Goal: Check status: Check status

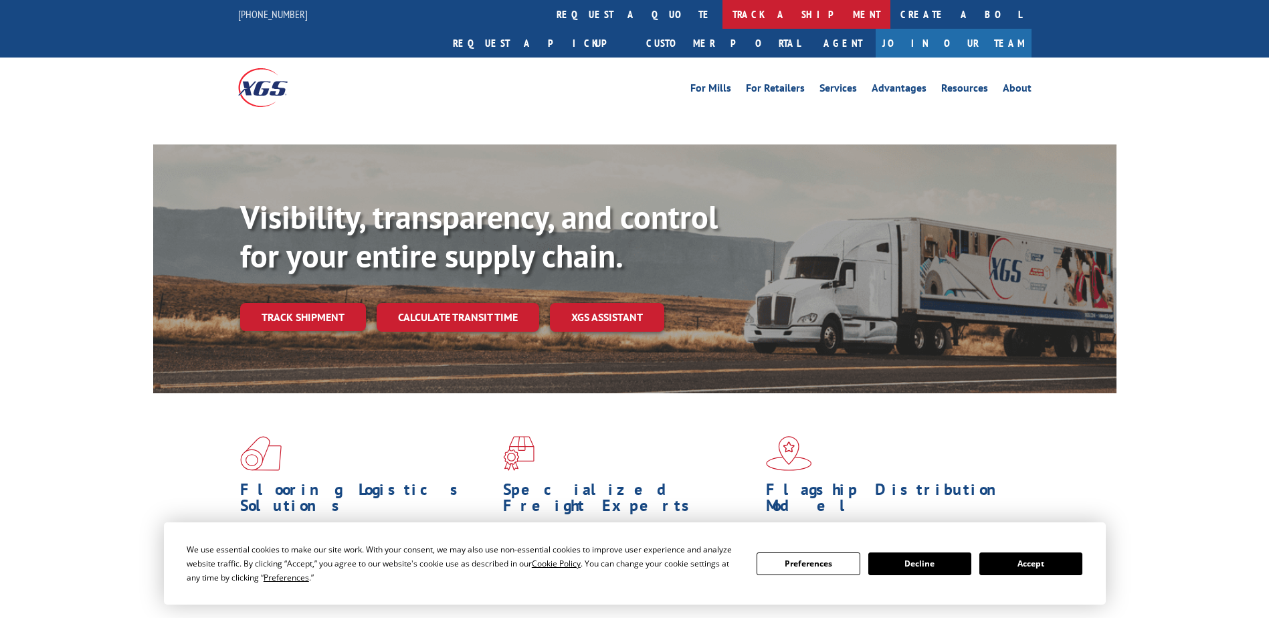
click at [723, 12] on link "track a shipment" at bounding box center [807, 14] width 168 height 29
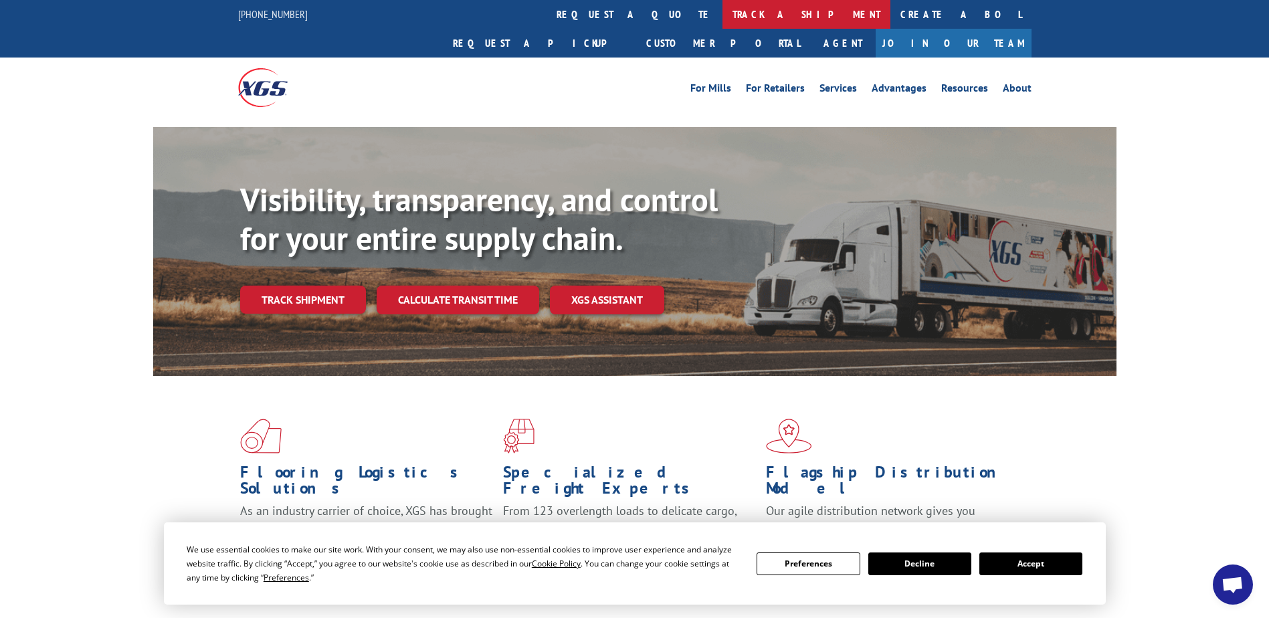
click at [723, 13] on link "track a shipment" at bounding box center [807, 14] width 168 height 29
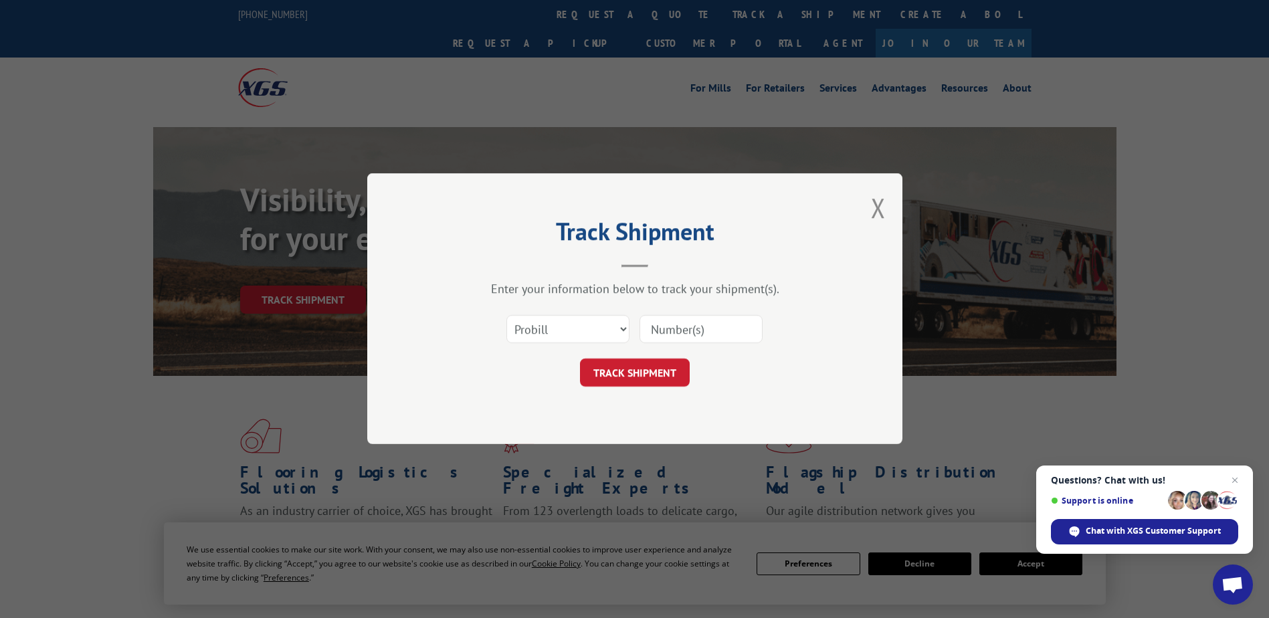
click at [673, 327] on input at bounding box center [701, 330] width 123 height 28
paste input "17535543"
type input "17535543"
click at [647, 364] on button "TRACK SHIPMENT" at bounding box center [635, 373] width 110 height 28
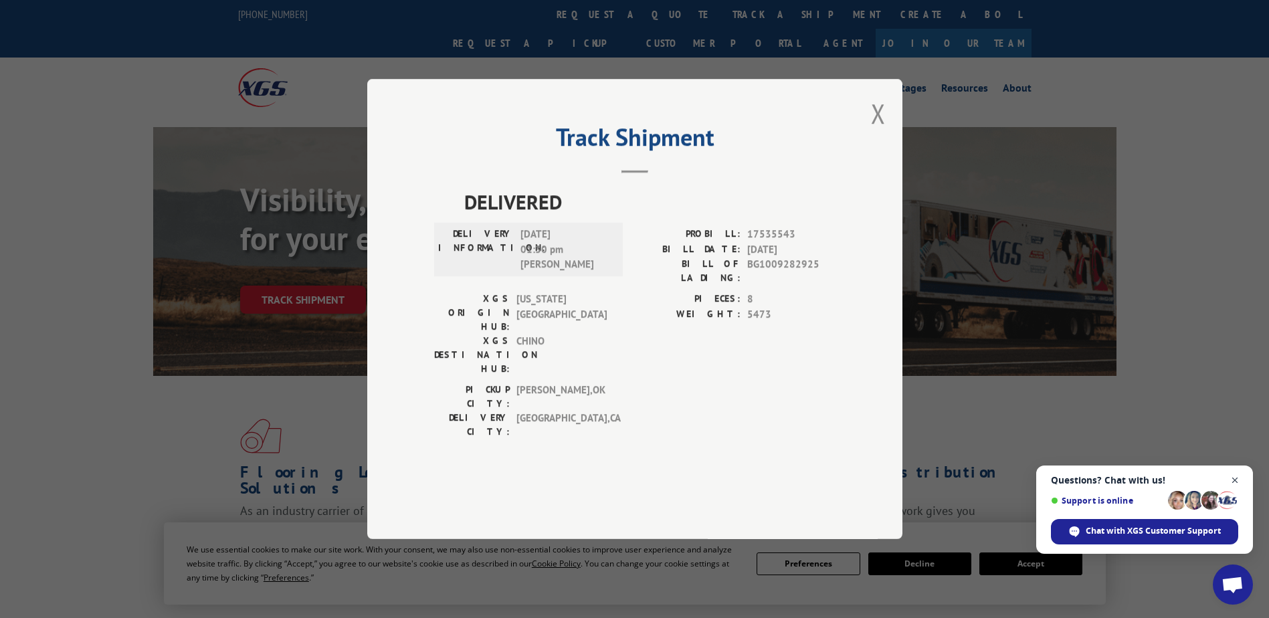
click at [1238, 478] on span "Close chat" at bounding box center [1235, 480] width 17 height 17
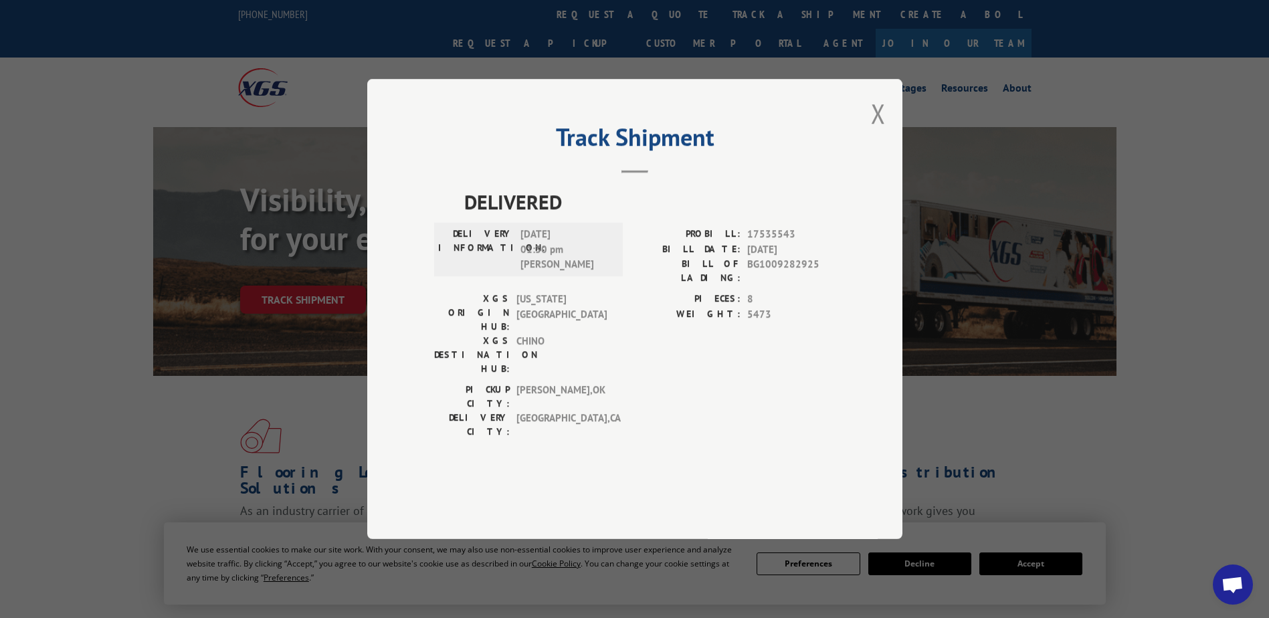
click at [776, 285] on span "BG1009282925" at bounding box center [791, 271] width 88 height 28
click at [755, 307] on span "8" at bounding box center [791, 299] width 88 height 15
click at [567, 266] on span "[DATE] 01:30 pm [PERSON_NAME]" at bounding box center [566, 250] width 90 height 46
click at [548, 217] on span "DELIVERED" at bounding box center [649, 202] width 371 height 30
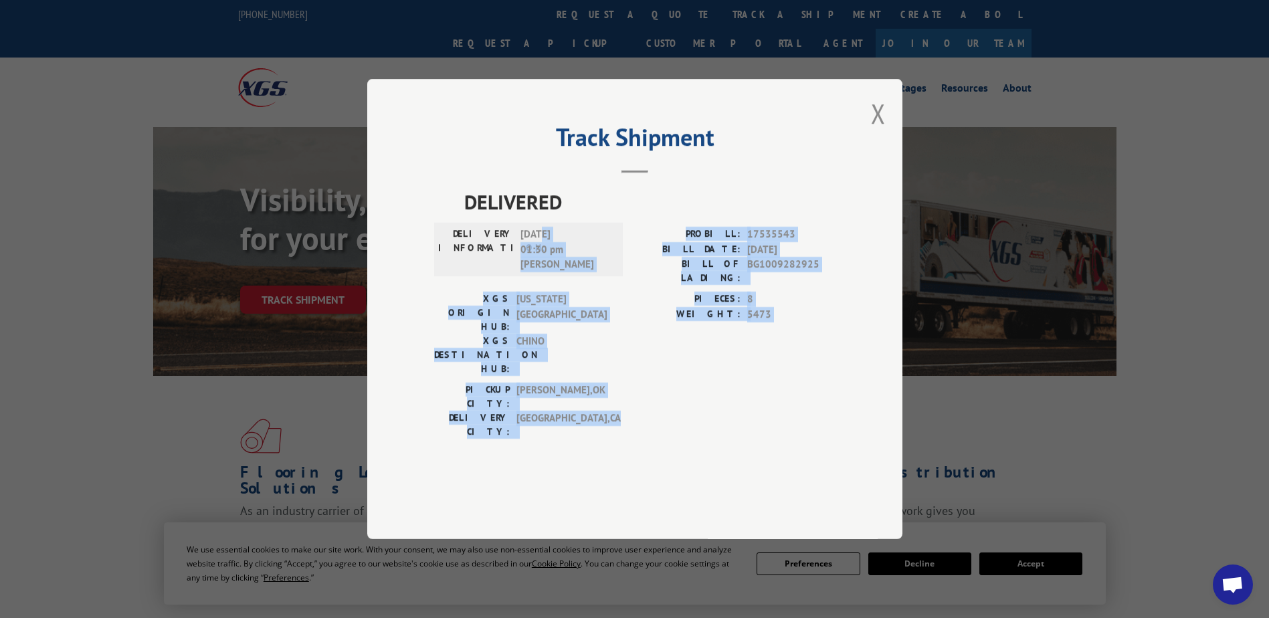
drag, startPoint x: 543, startPoint y: 257, endPoint x: 578, endPoint y: 406, distance: 152.7
click at [578, 406] on div "DELIVERED DELIVERY INFORMATION: [DATE] 01:30 pm [PERSON_NAME]: 17535543 BILL DA…" at bounding box center [635, 316] width 402 height 259
click at [578, 406] on div "PICKUP CITY: [GEOGRAPHIC_DATA] , [GEOGRAPHIC_DATA]: [GEOGRAPHIC_DATA] , [GEOGRA…" at bounding box center [524, 414] width 181 height 63
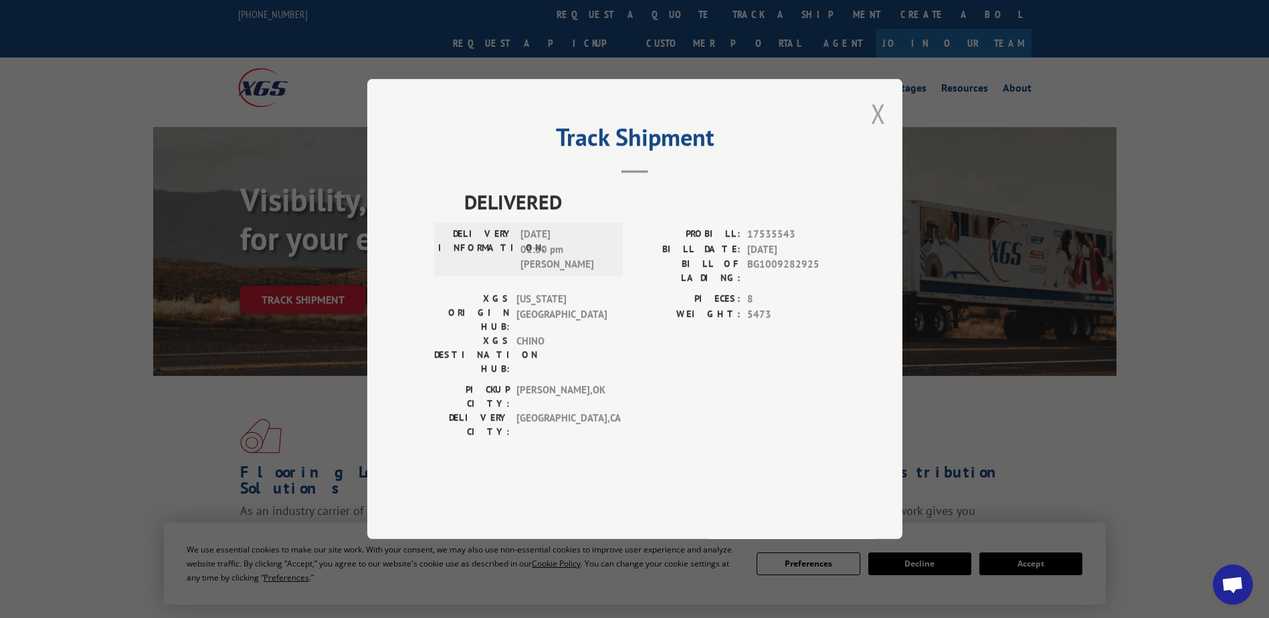
click at [881, 131] on button "Close modal" at bounding box center [878, 113] width 15 height 35
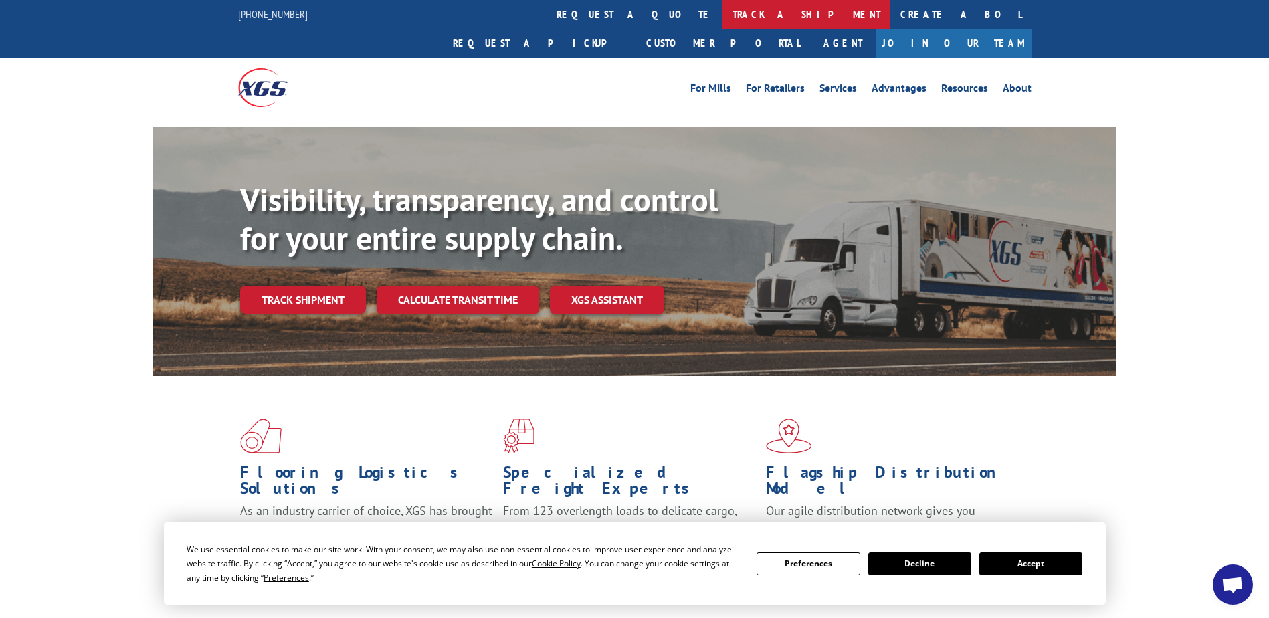
click at [723, 15] on link "track a shipment" at bounding box center [807, 14] width 168 height 29
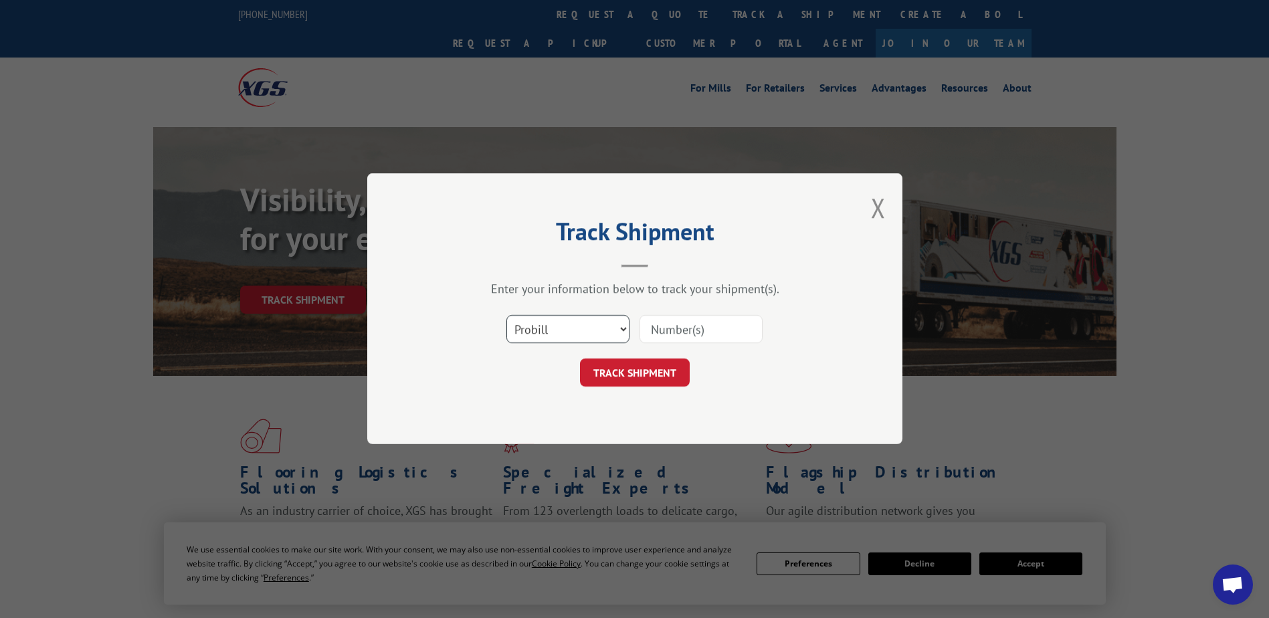
click at [586, 321] on select "Select category... Probill BOL PO" at bounding box center [568, 330] width 123 height 28
click at [562, 306] on div "Enter your information below to track your shipment(s). Select category... Prob…" at bounding box center [635, 335] width 402 height 106
click at [885, 207] on button "Close modal" at bounding box center [878, 207] width 15 height 35
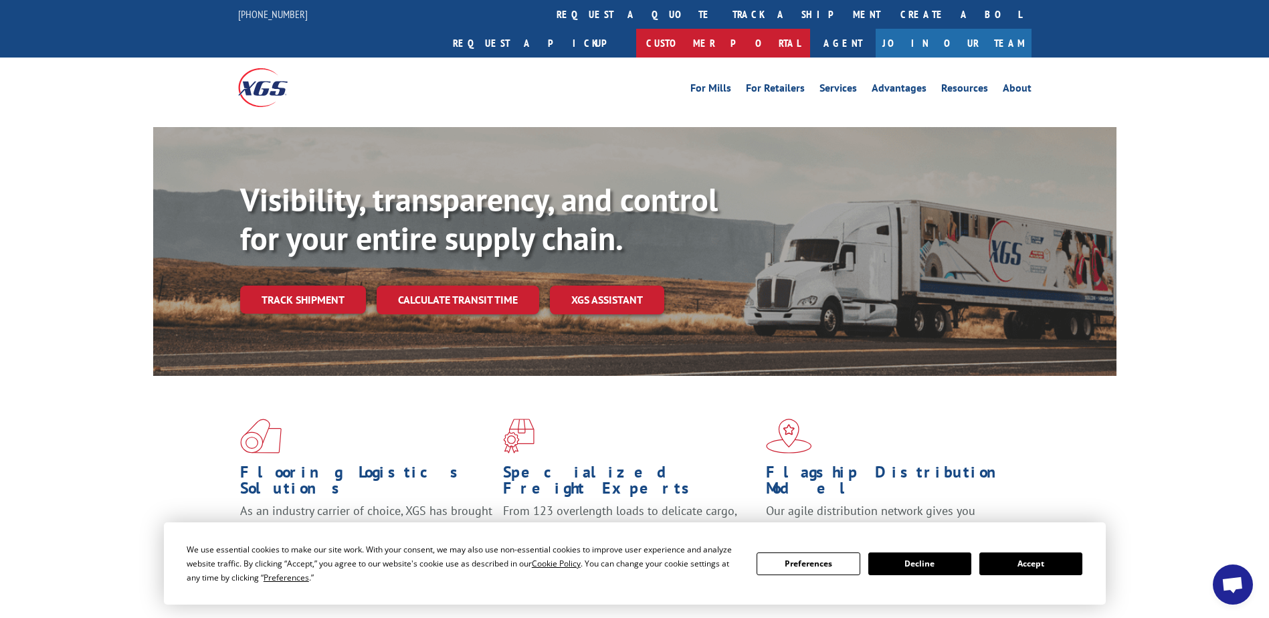
click at [810, 29] on link "Customer Portal" at bounding box center [723, 43] width 174 height 29
